Goal: Information Seeking & Learning: Check status

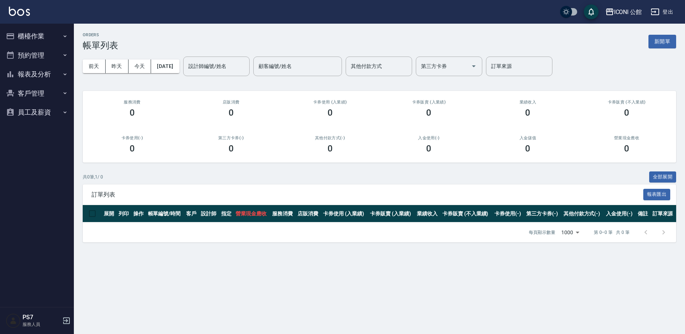
drag, startPoint x: 23, startPoint y: 33, endPoint x: 21, endPoint y: 42, distance: 8.8
click at [23, 33] on button "櫃檯作業" at bounding box center [37, 36] width 68 height 19
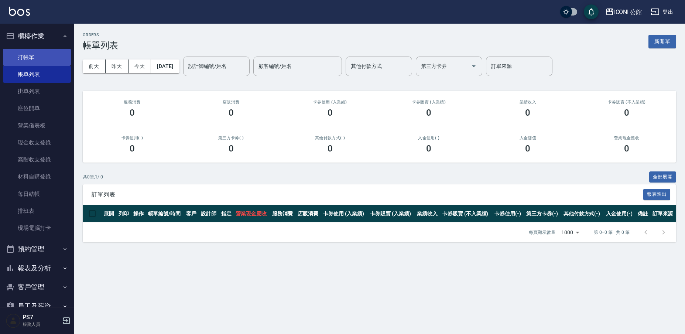
click at [25, 64] on link "打帳單" at bounding box center [37, 57] width 68 height 17
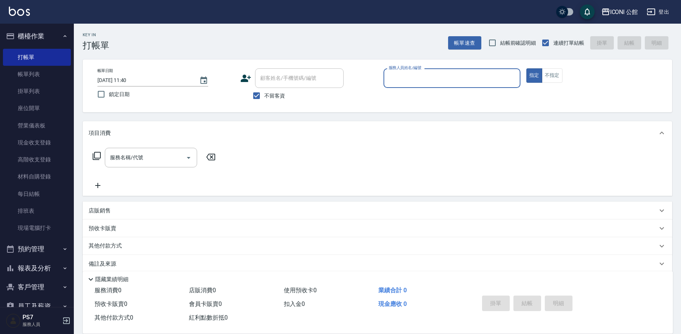
click at [48, 265] on button "報表及分析" at bounding box center [37, 267] width 68 height 19
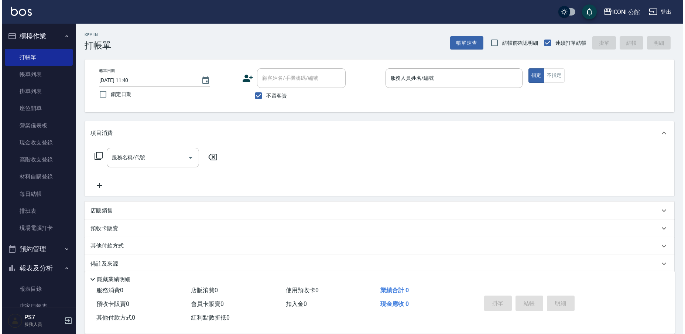
scroll to position [39, 0]
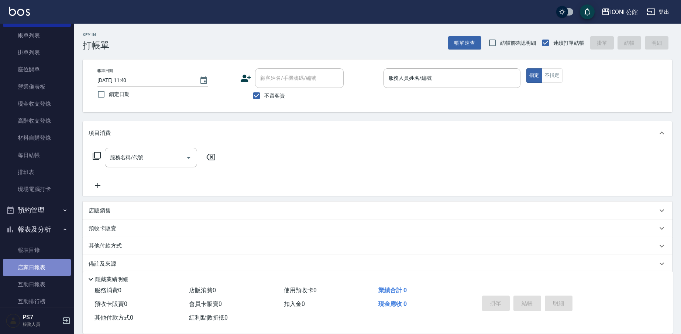
click at [38, 265] on link "店家日報表" at bounding box center [37, 267] width 68 height 17
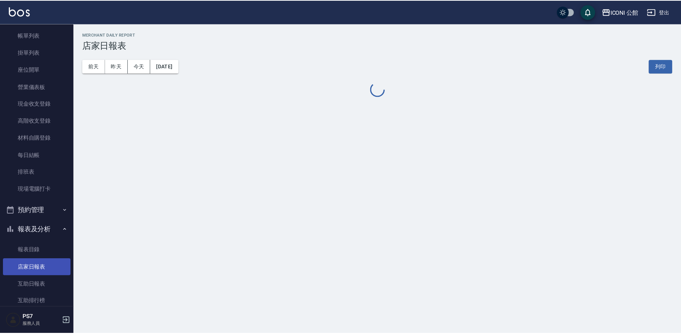
scroll to position [181, 0]
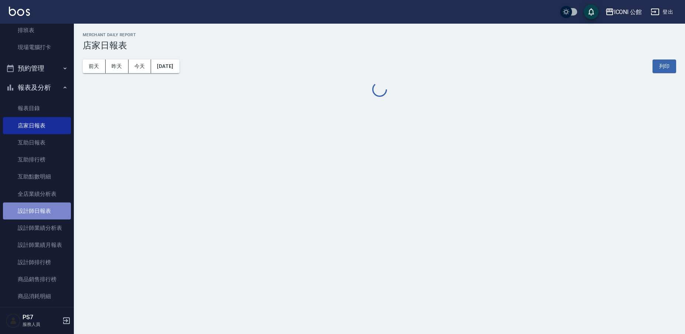
click at [40, 213] on link "設計師日報表" at bounding box center [37, 210] width 68 height 17
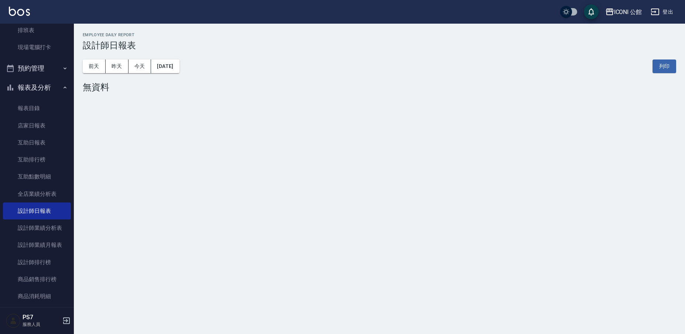
click at [122, 59] on div "[DATE] [DATE] [DATE] [DATE] 列印" at bounding box center [379, 66] width 593 height 31
click at [120, 67] on button "昨天" at bounding box center [117, 66] width 23 height 14
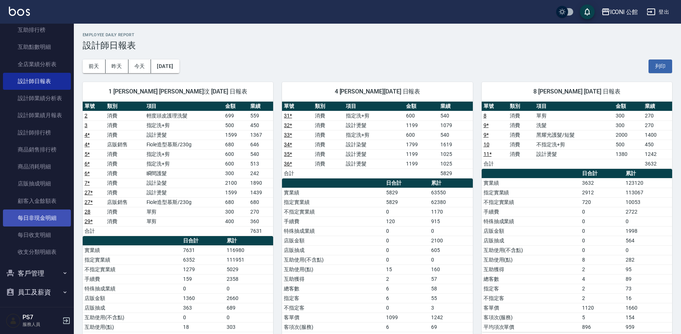
scroll to position [75, 0]
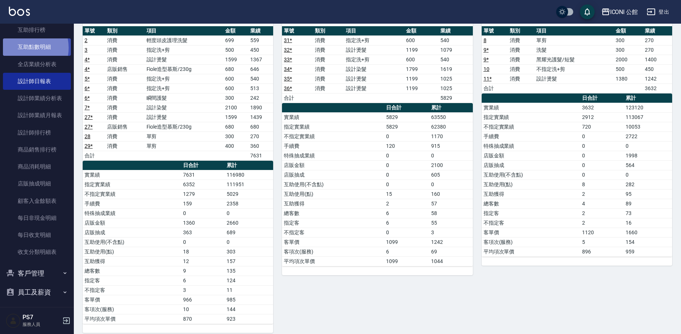
click at [20, 46] on link "互助點數明細" at bounding box center [37, 46] width 68 height 17
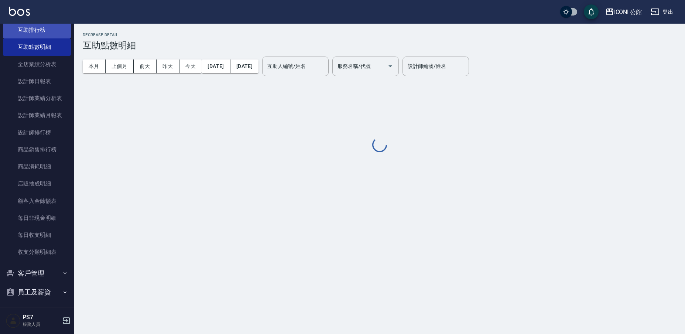
click at [25, 26] on link "互助排行榜" at bounding box center [37, 29] width 68 height 17
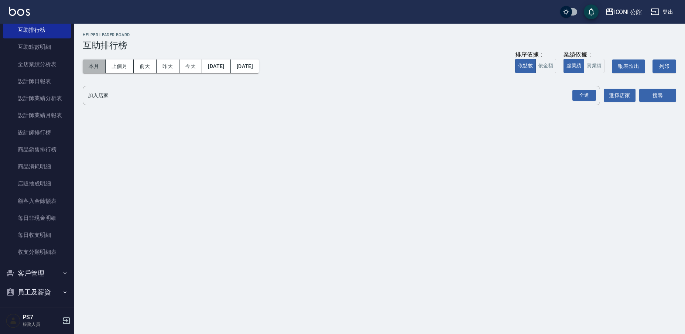
drag, startPoint x: 94, startPoint y: 68, endPoint x: 97, endPoint y: 68, distance: 3.7
click at [94, 68] on button "本月" at bounding box center [94, 66] width 23 height 14
click at [583, 90] on div "全選" at bounding box center [584, 95] width 24 height 11
click at [650, 98] on button "搜尋" at bounding box center [657, 96] width 37 height 14
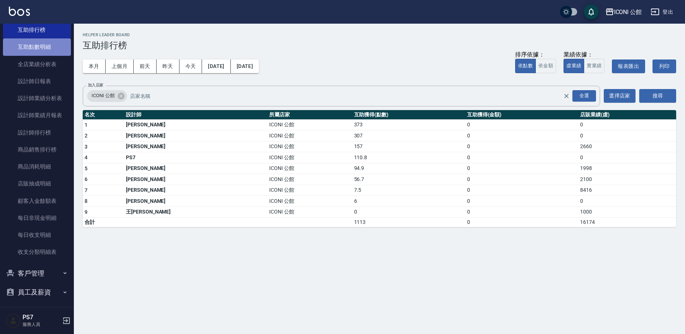
click at [42, 45] on link "互助點數明細" at bounding box center [37, 46] width 68 height 17
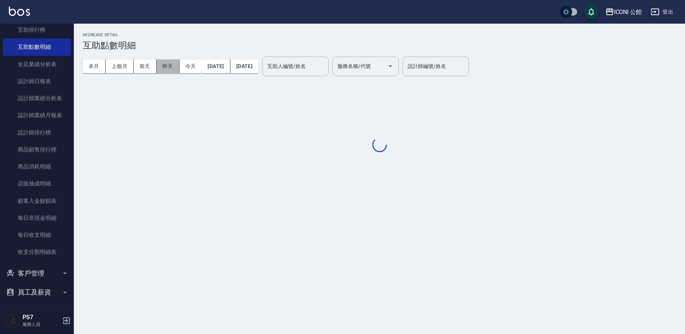
click at [166, 64] on button "昨天" at bounding box center [168, 66] width 23 height 14
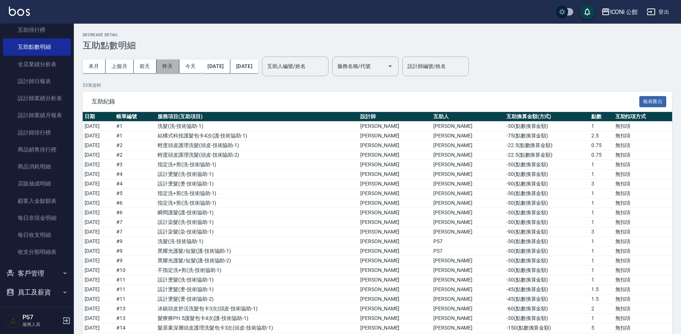
click at [162, 66] on button "昨天" at bounding box center [168, 66] width 23 height 14
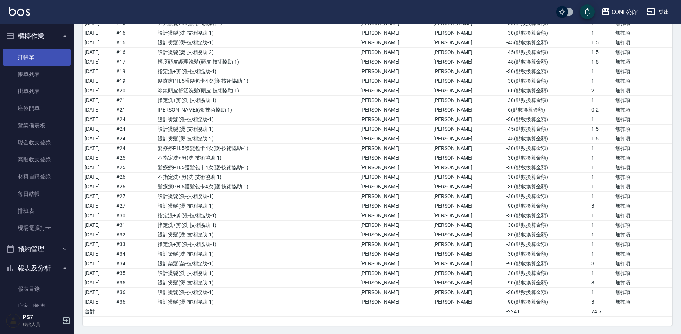
click at [34, 59] on link "打帳單" at bounding box center [37, 57] width 68 height 17
